Goal: Information Seeking & Learning: Find specific fact

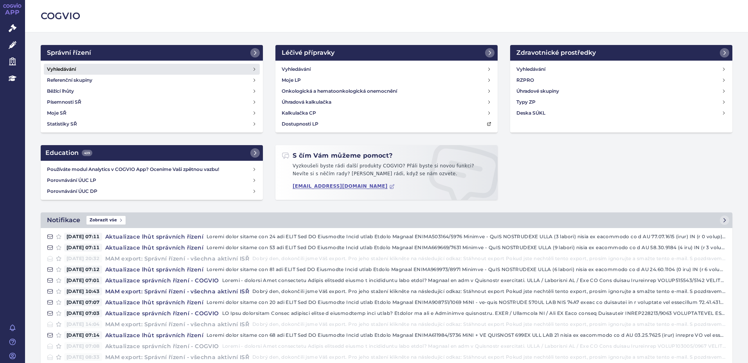
click at [81, 72] on link "Vyhledávání" at bounding box center [152, 69] width 216 height 11
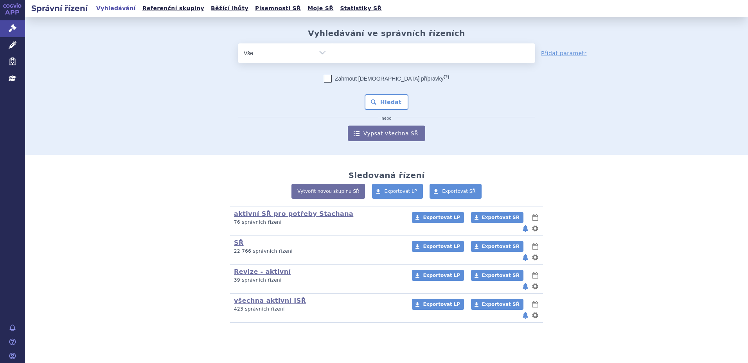
click at [360, 56] on ul at bounding box center [433, 51] width 203 height 16
click at [332, 56] on select at bounding box center [332, 53] width 0 height 20
type input "sk"
type input "skyc"
type input "skycla"
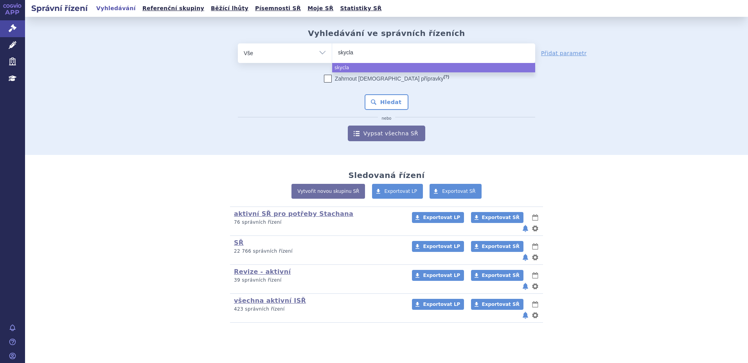
type input "skyclar"
type input "skyclarys"
select select "skyclarys"
click at [397, 103] on button "Hledat" at bounding box center [387, 102] width 44 height 16
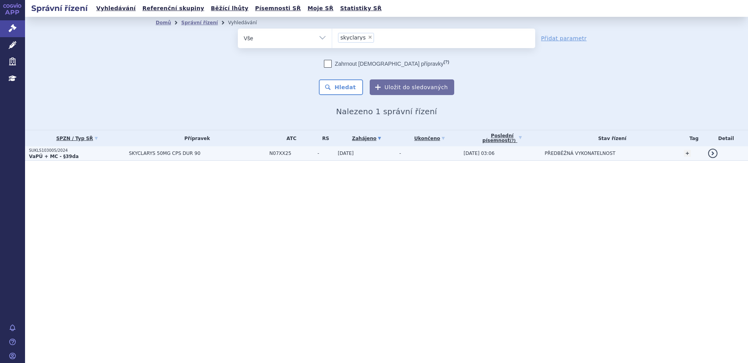
click at [99, 155] on p "VaPÚ + MC - §39da" at bounding box center [77, 156] width 96 height 6
